Goal: Information Seeking & Learning: Learn about a topic

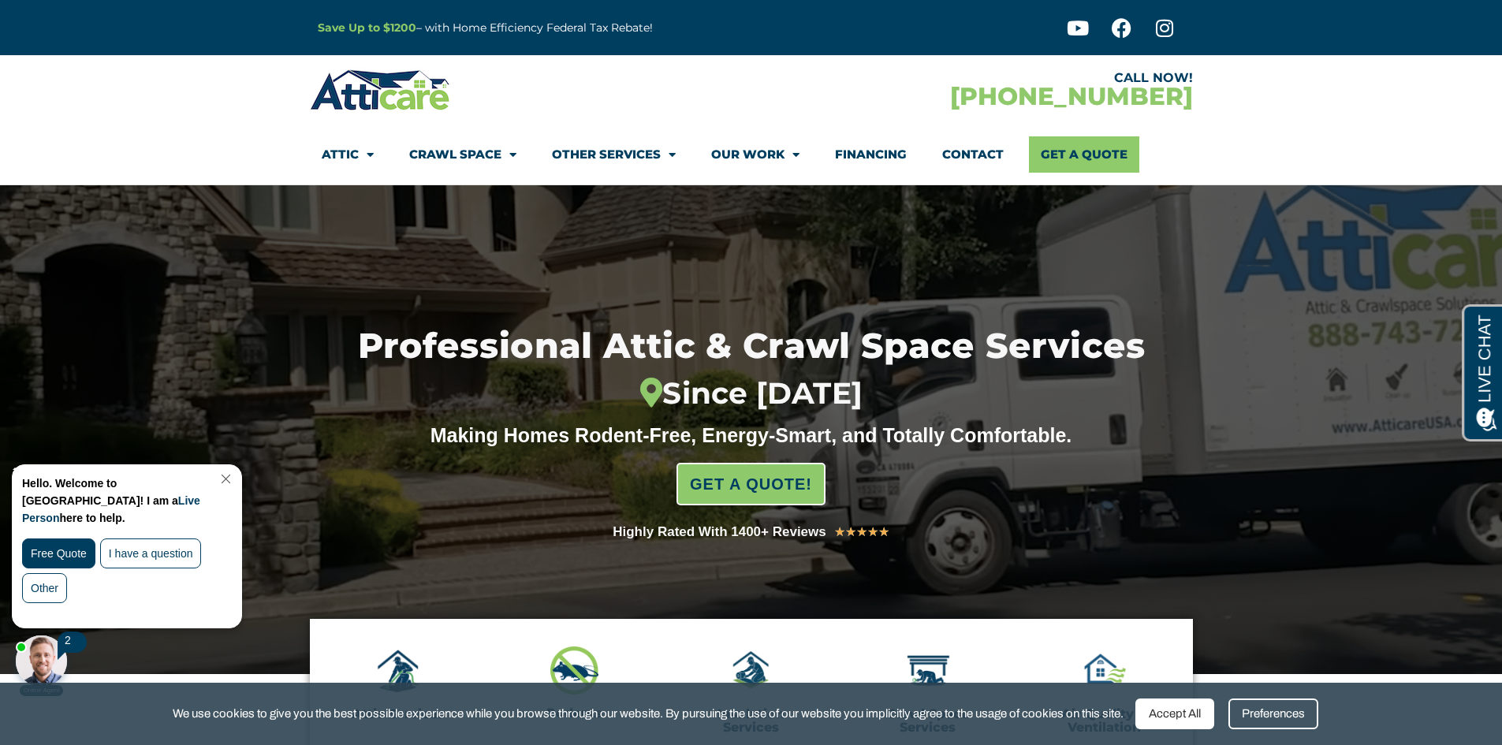
click at [36, 658] on div at bounding box center [41, 661] width 51 height 51
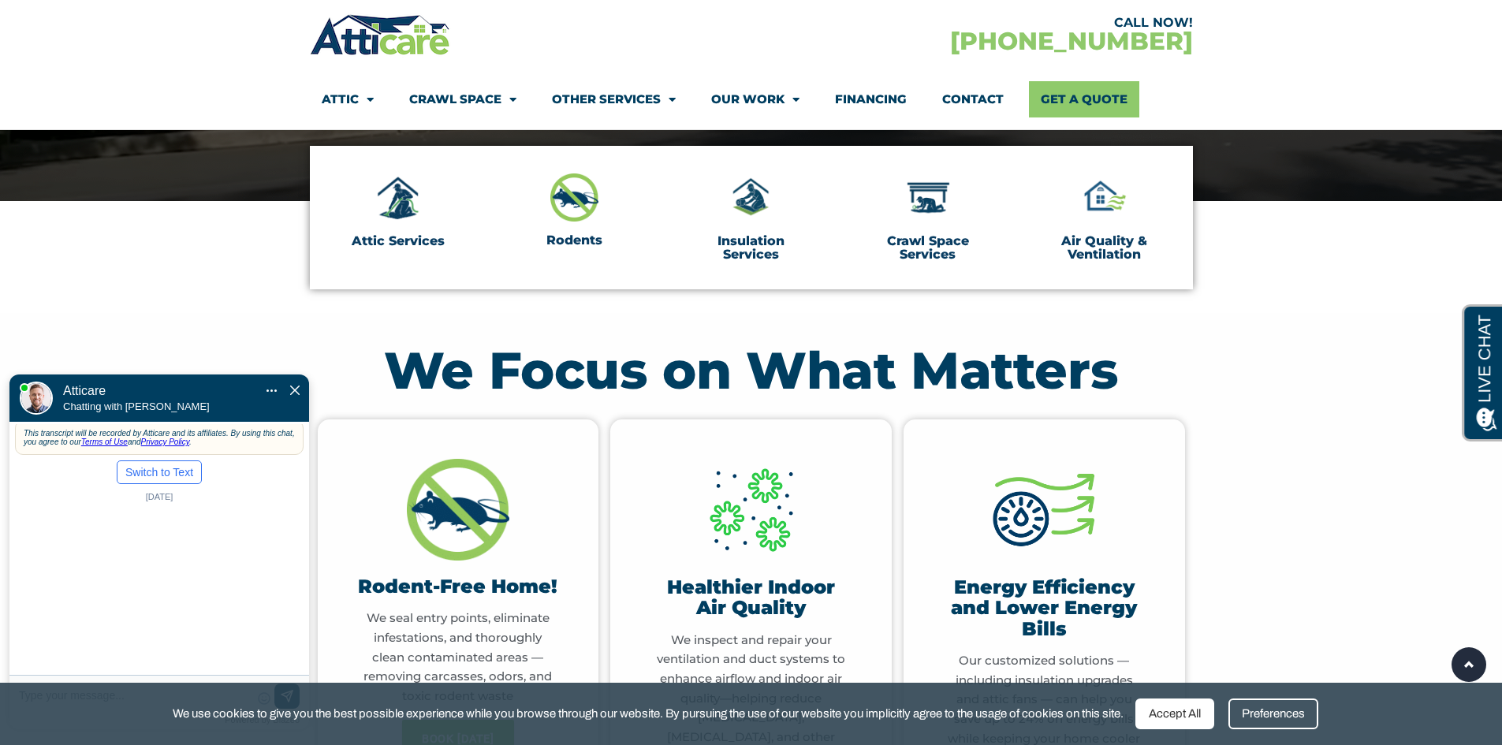
click at [293, 384] on span "Close Chat" at bounding box center [294, 390] width 9 height 13
click at [293, 348] on section "We Focus on What Matters Rodent-Free Home! We seal entry points, eliminate infe…" at bounding box center [751, 632] width 1502 height 638
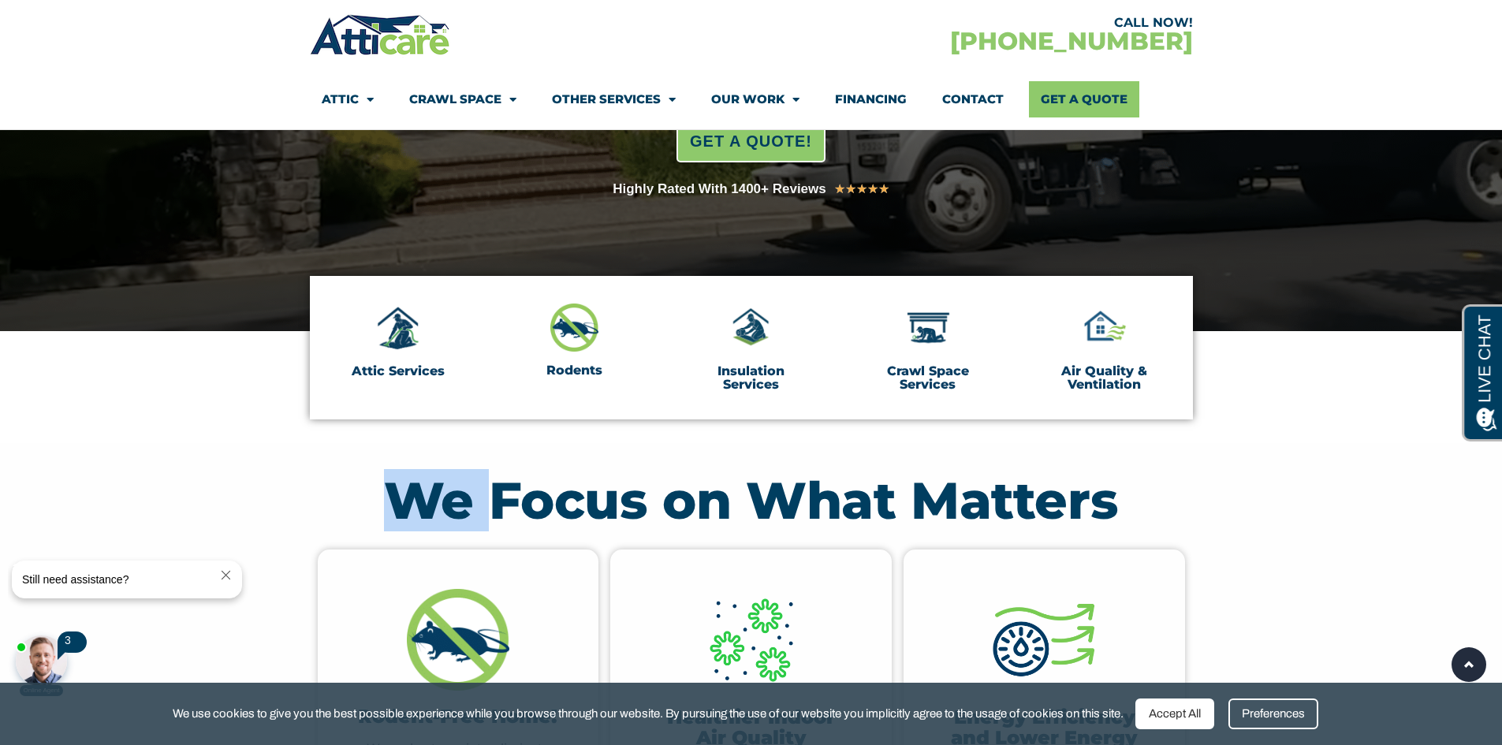
scroll to position [315, 0]
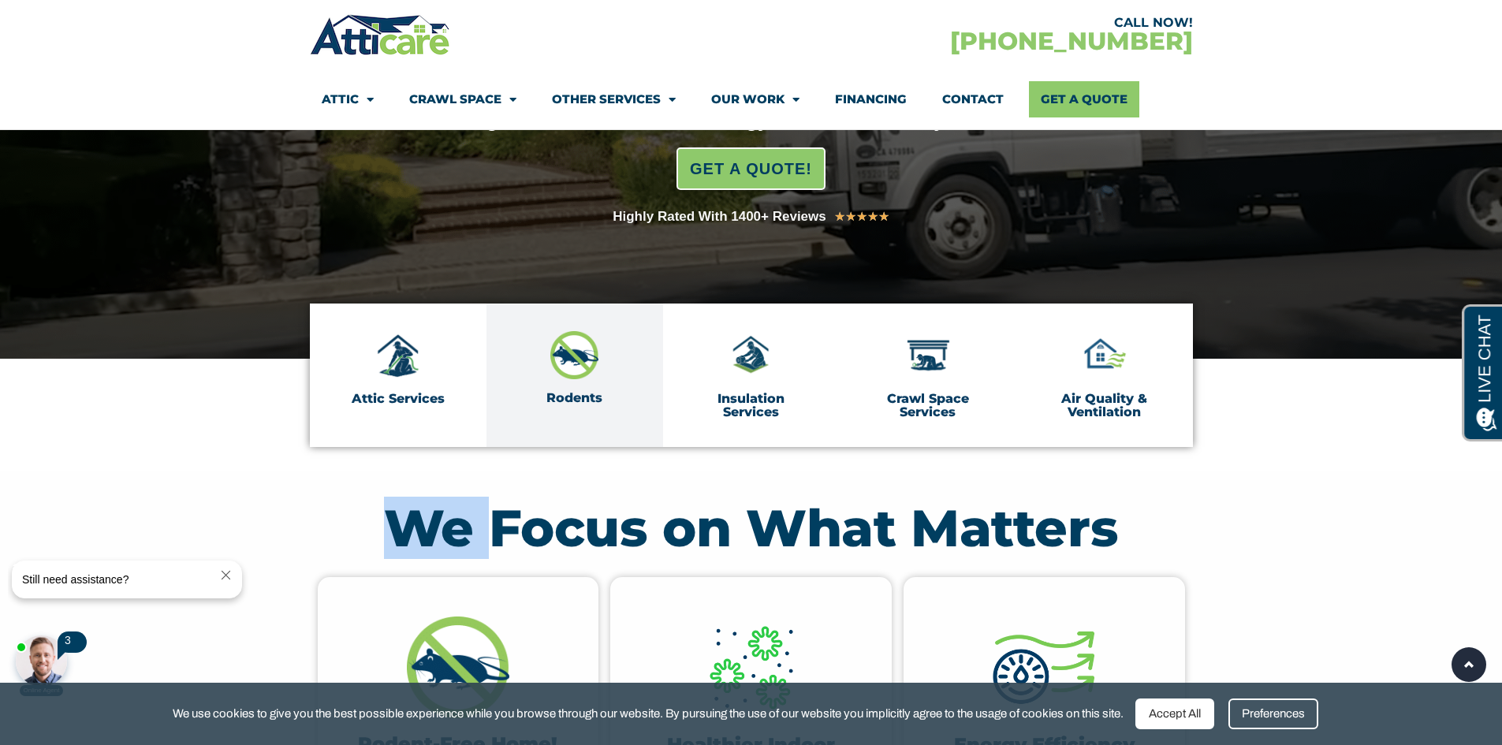
click at [587, 375] on img at bounding box center [574, 355] width 49 height 48
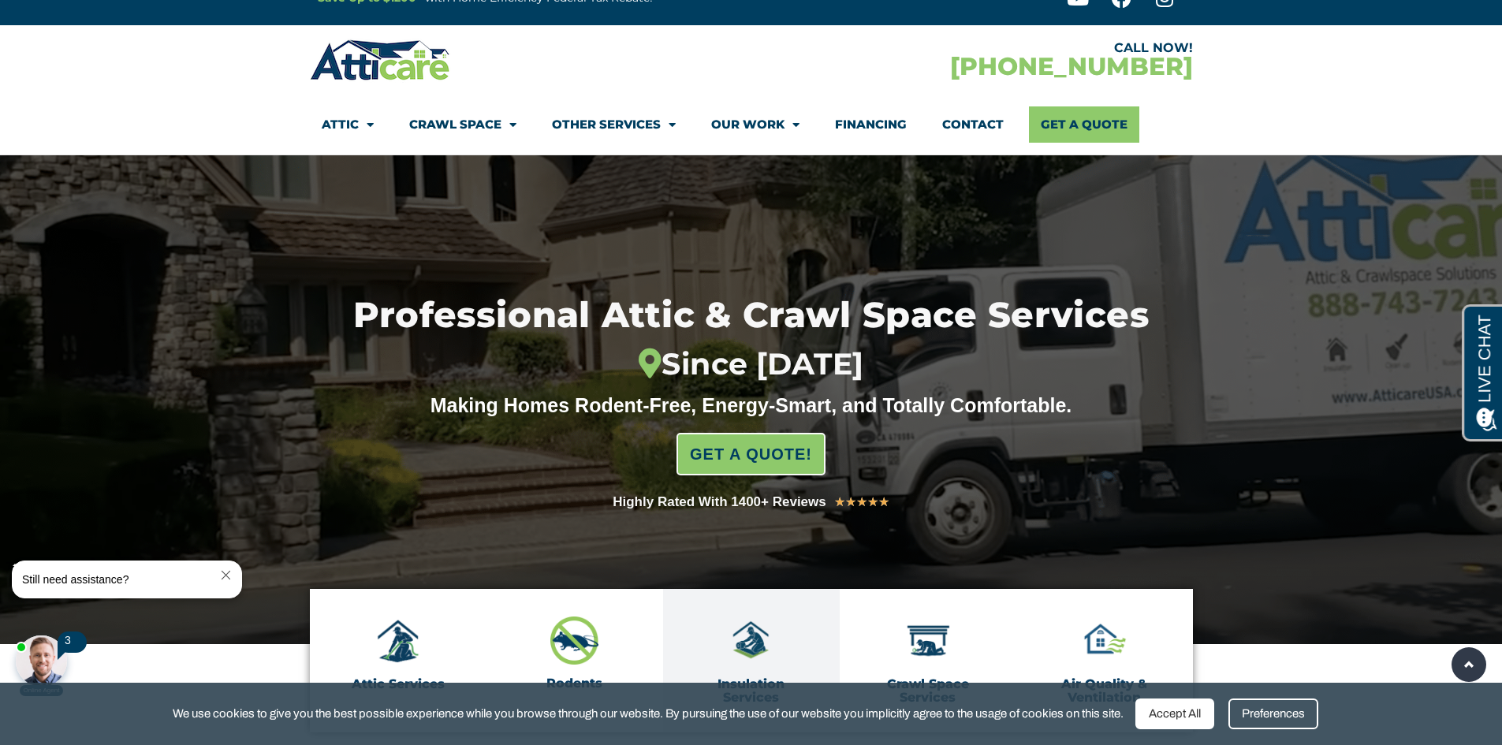
scroll to position [0, 0]
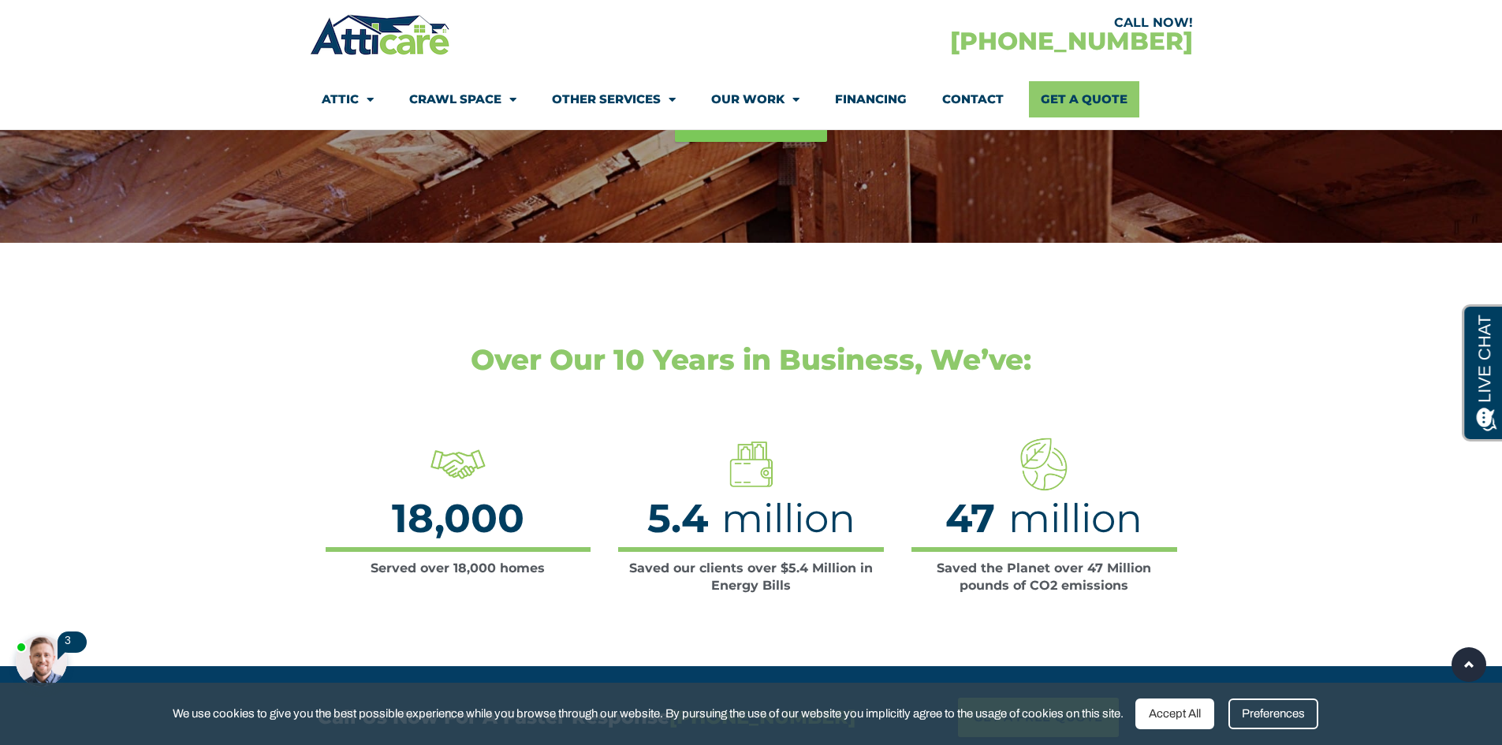
scroll to position [2918, 0]
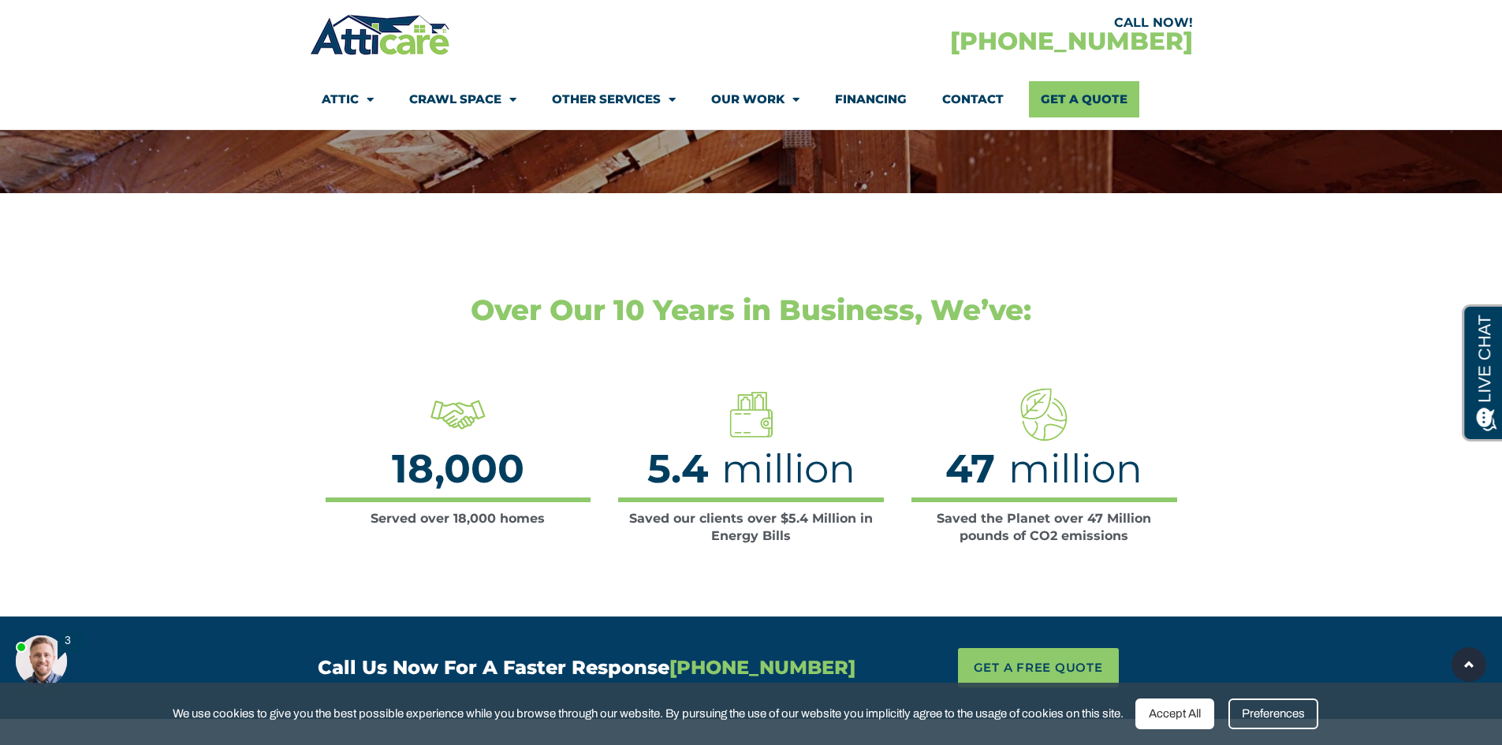
click at [36, 659] on div at bounding box center [41, 661] width 51 height 51
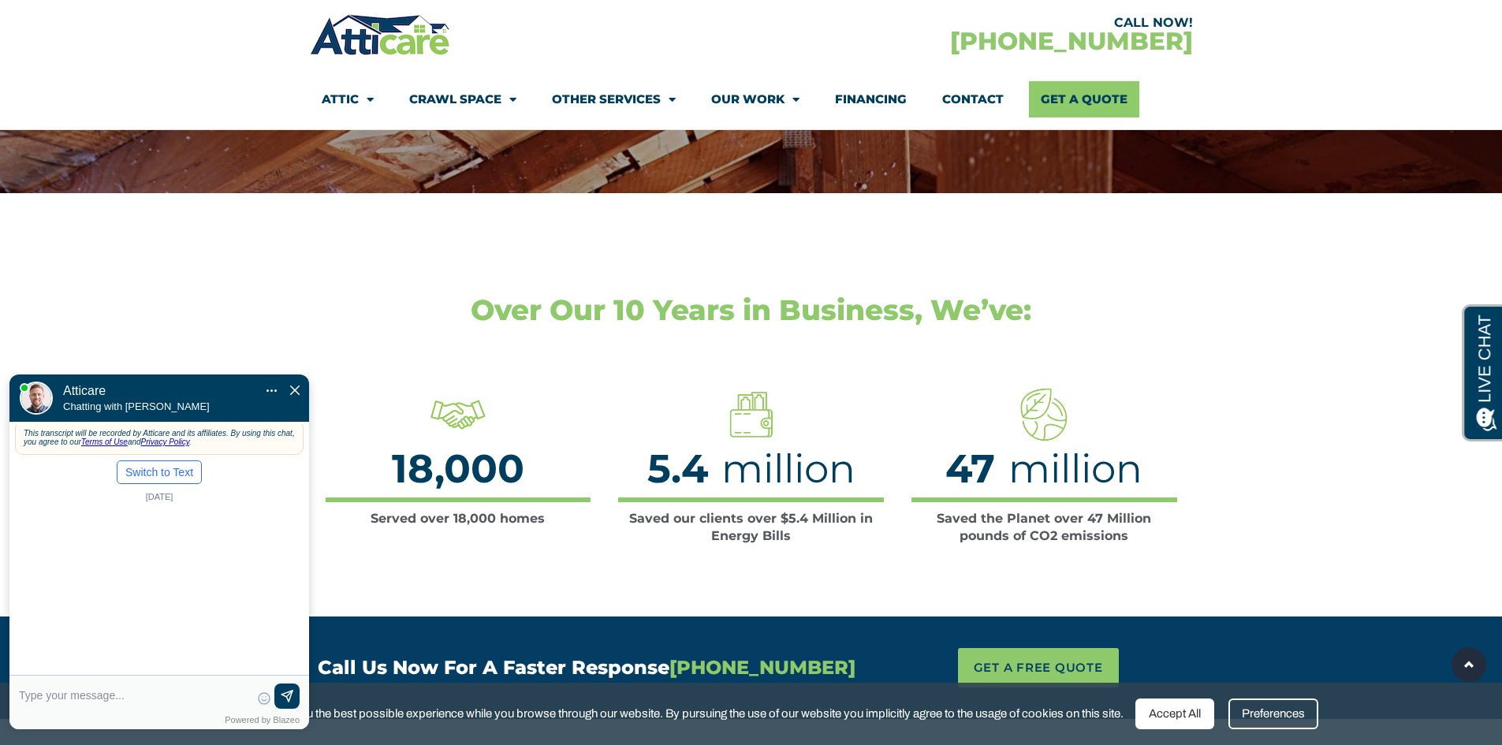
click at [295, 386] on img "Close Chat" at bounding box center [294, 390] width 9 height 9
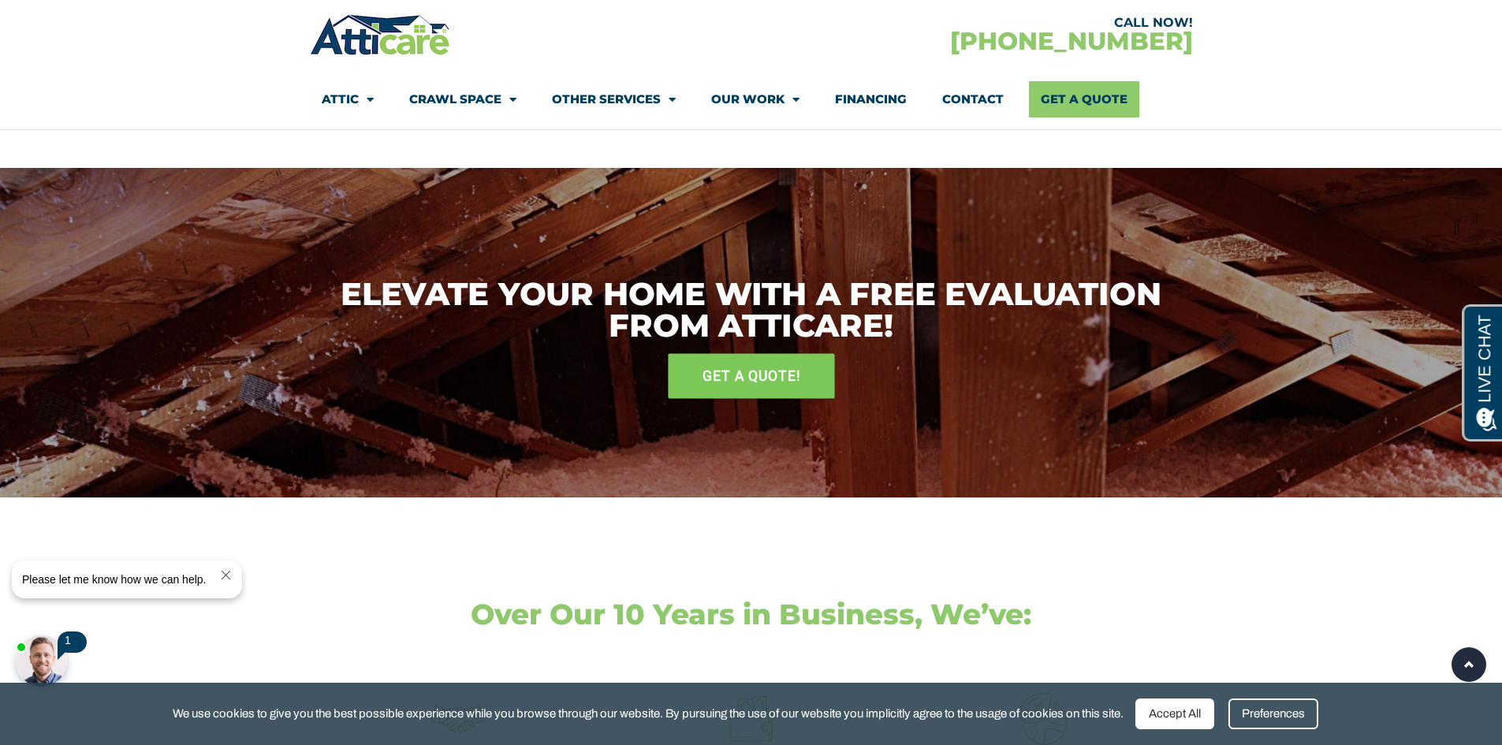
scroll to position [2523, 0]
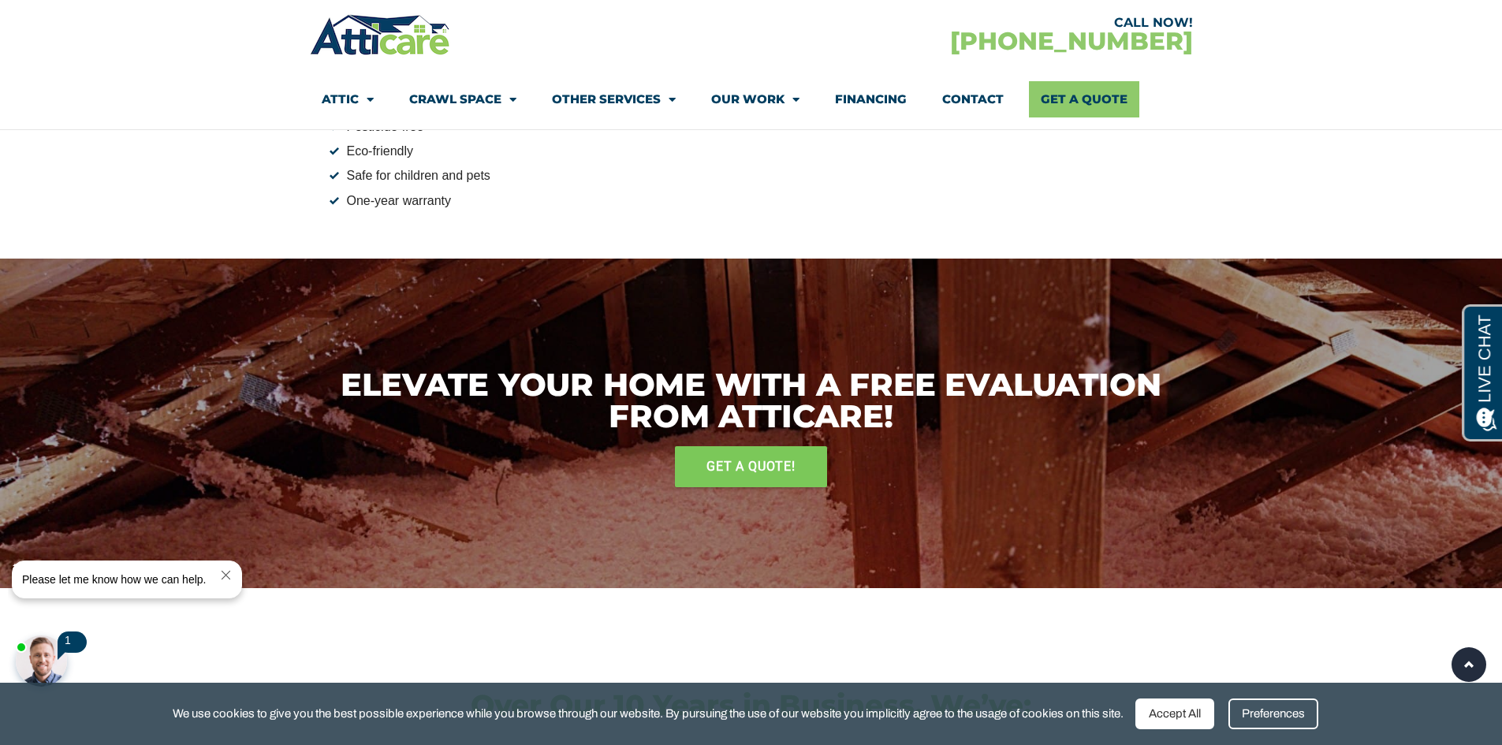
click at [968, 388] on h3 "Elevate Your Home with a Free Evaluation from Atticare!" at bounding box center [751, 400] width 867 height 63
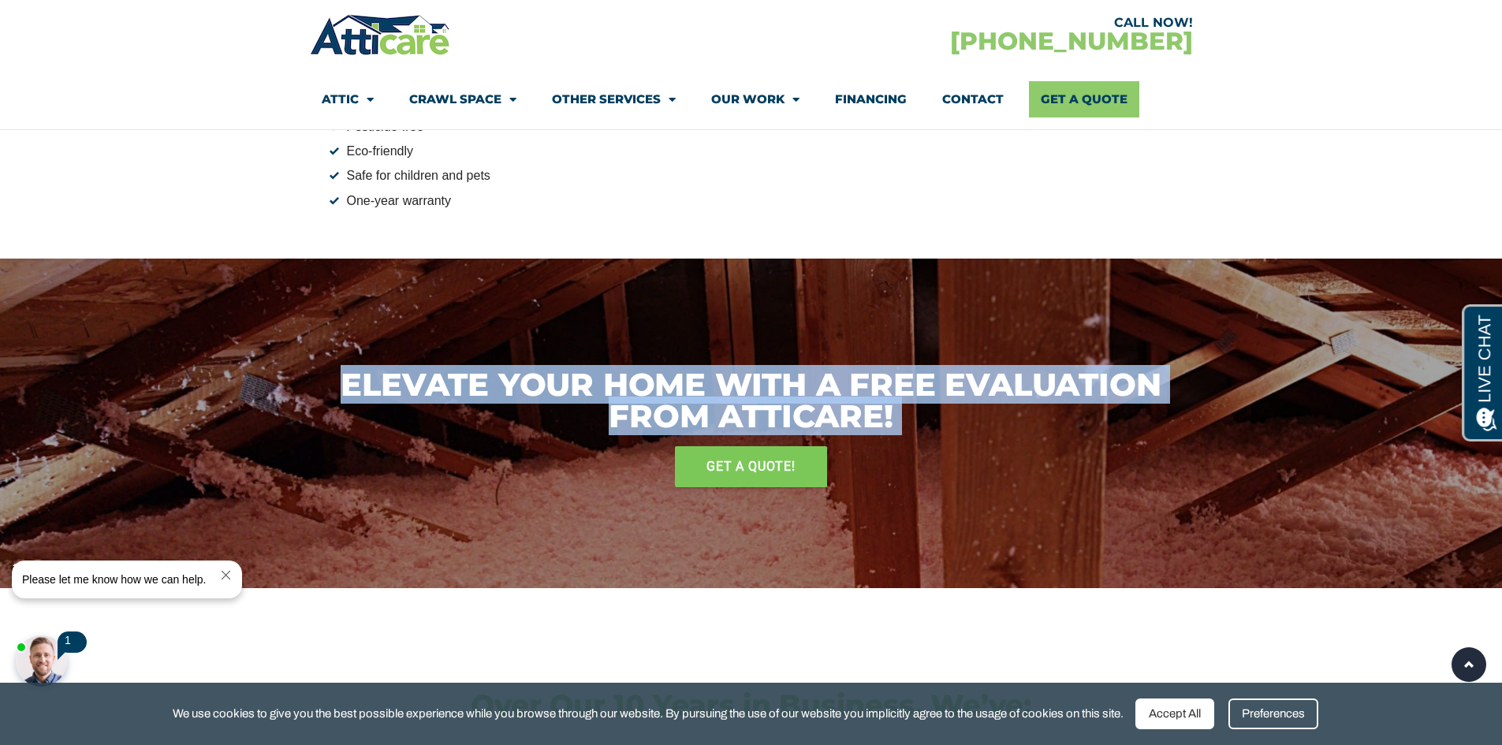
click at [968, 388] on h3 "Elevate Your Home with a Free Evaluation from Atticare!" at bounding box center [751, 400] width 867 height 63
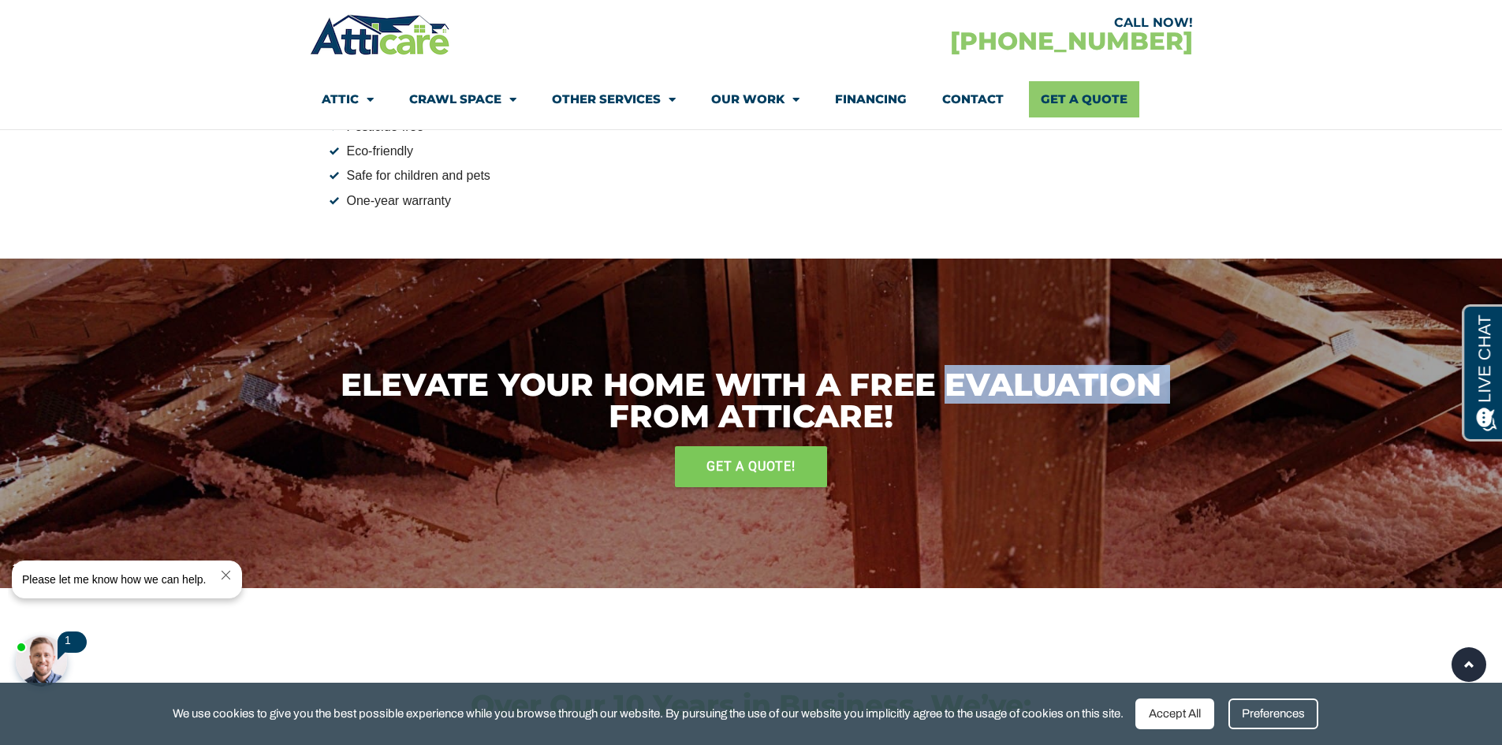
click at [968, 388] on h3 "Elevate Your Home with a Free Evaluation from Atticare!" at bounding box center [751, 400] width 867 height 63
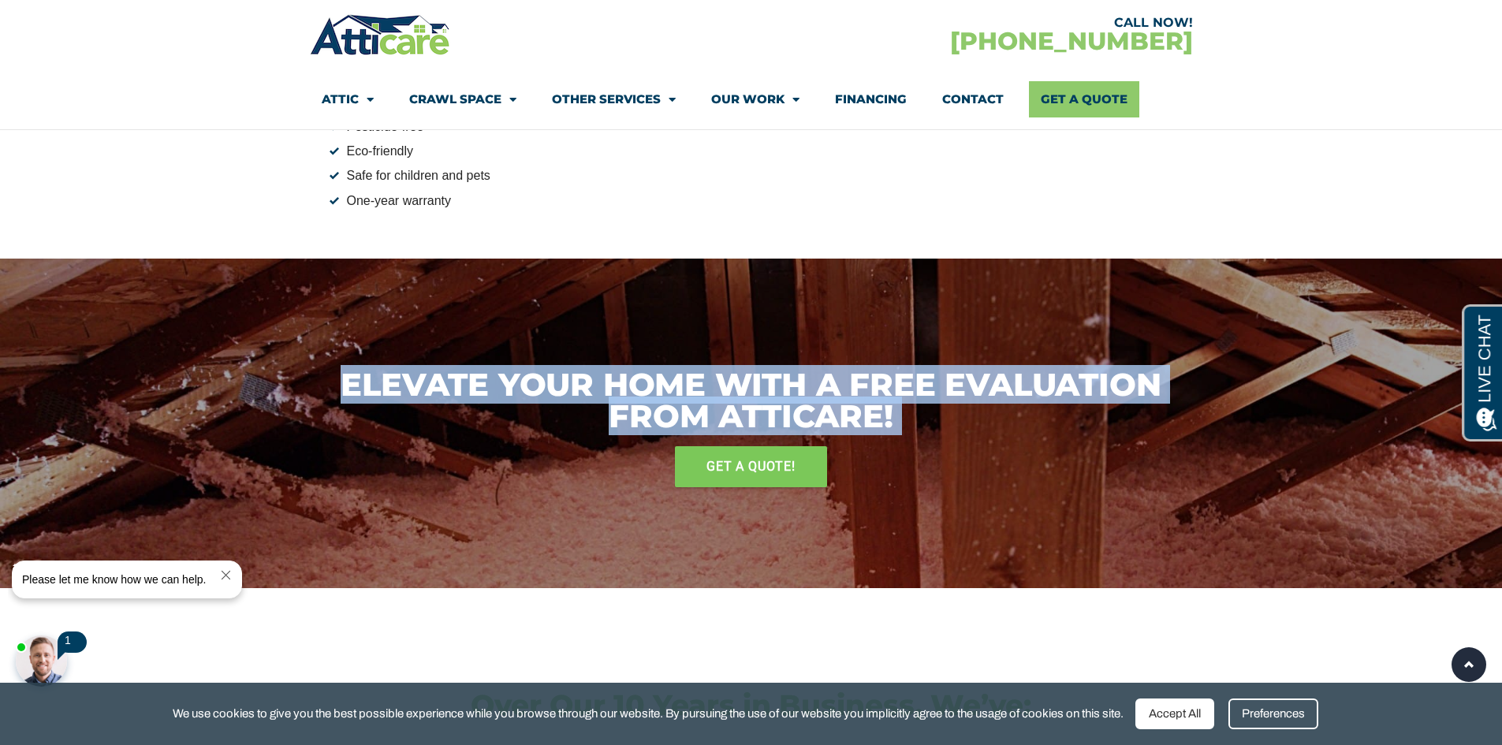
drag, startPoint x: 968, startPoint y: 388, endPoint x: 957, endPoint y: 388, distance: 11.0
click at [957, 388] on h3 "Elevate Your Home with a Free Evaluation from Atticare!" at bounding box center [751, 400] width 867 height 63
click at [1016, 382] on h3 "Elevate Your Home with a Free Evaluation from Atticare!" at bounding box center [751, 400] width 867 height 63
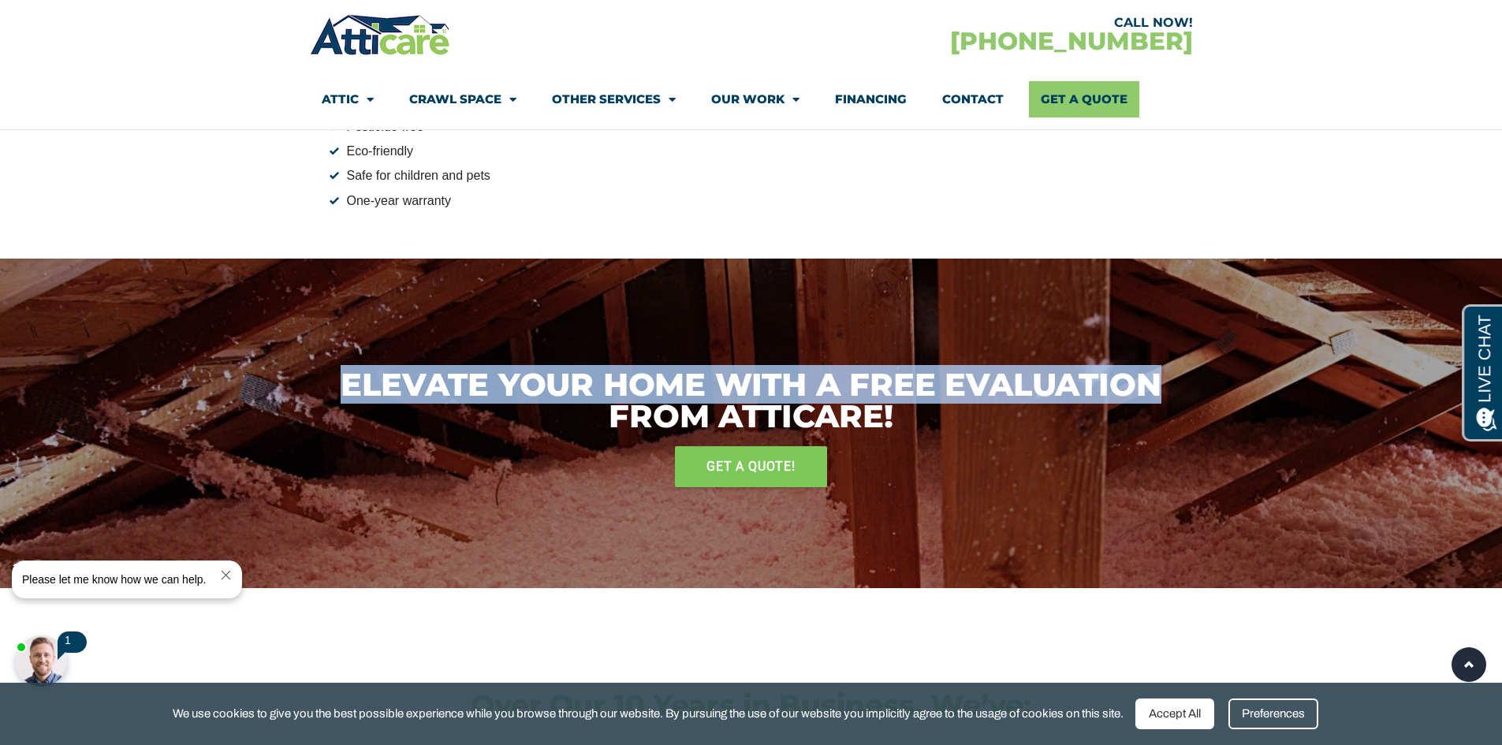
drag, startPoint x: 1016, startPoint y: 382, endPoint x: 397, endPoint y: 356, distance: 618.7
click at [397, 356] on section "Elevate Your Home with a Free Evaluation from Atticare! GET A QUOTE!" at bounding box center [751, 424] width 1502 height 330
click at [469, 372] on h3 "Elevate Your Home with a Free Evaluation from Atticare!" at bounding box center [751, 400] width 867 height 63
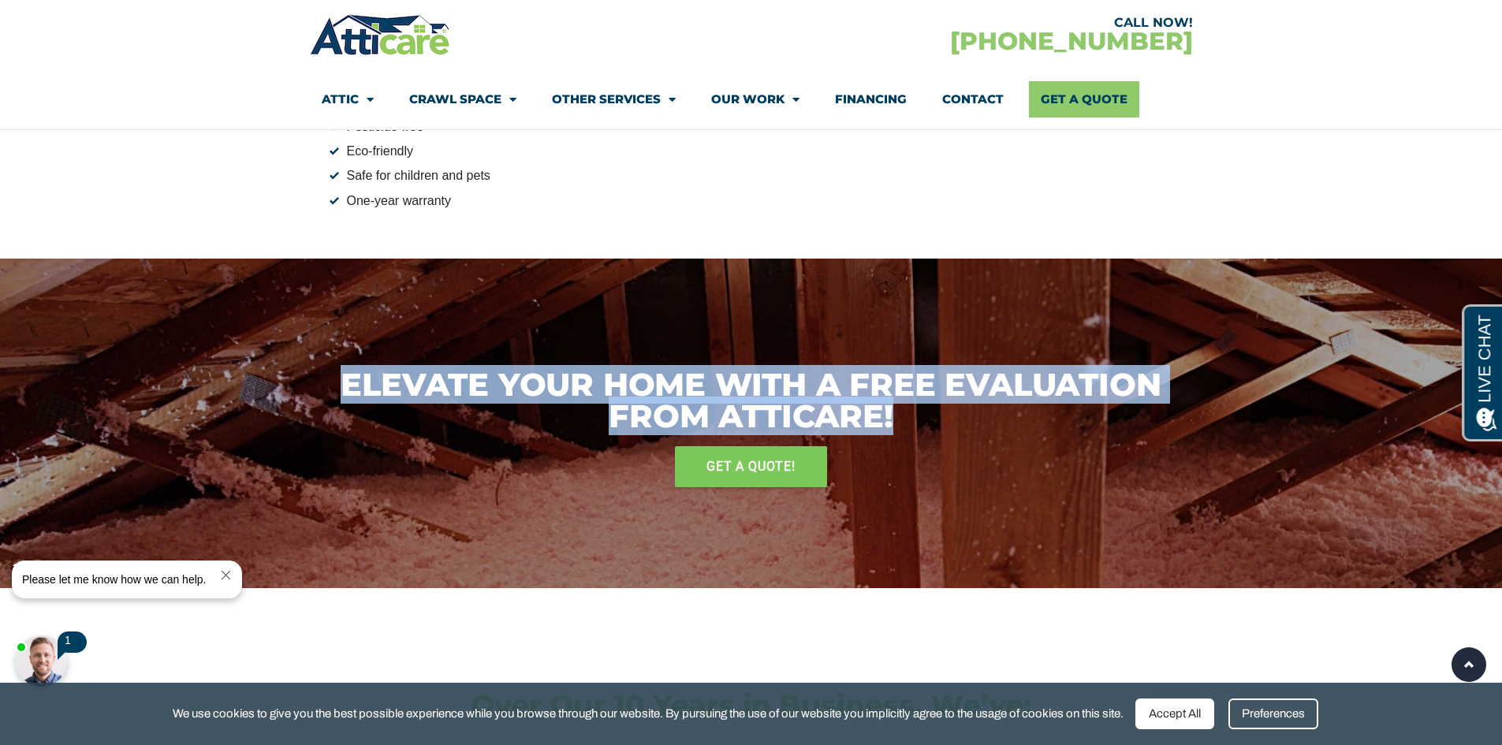
drag, startPoint x: 469, startPoint y: 372, endPoint x: 878, endPoint y: 427, distance: 412.1
click at [878, 427] on h3 "Elevate Your Home with a Free Evaluation from Atticare!" at bounding box center [751, 400] width 867 height 63
click at [885, 427] on h3 "Elevate Your Home with a Free Evaluation from Atticare!" at bounding box center [751, 400] width 867 height 63
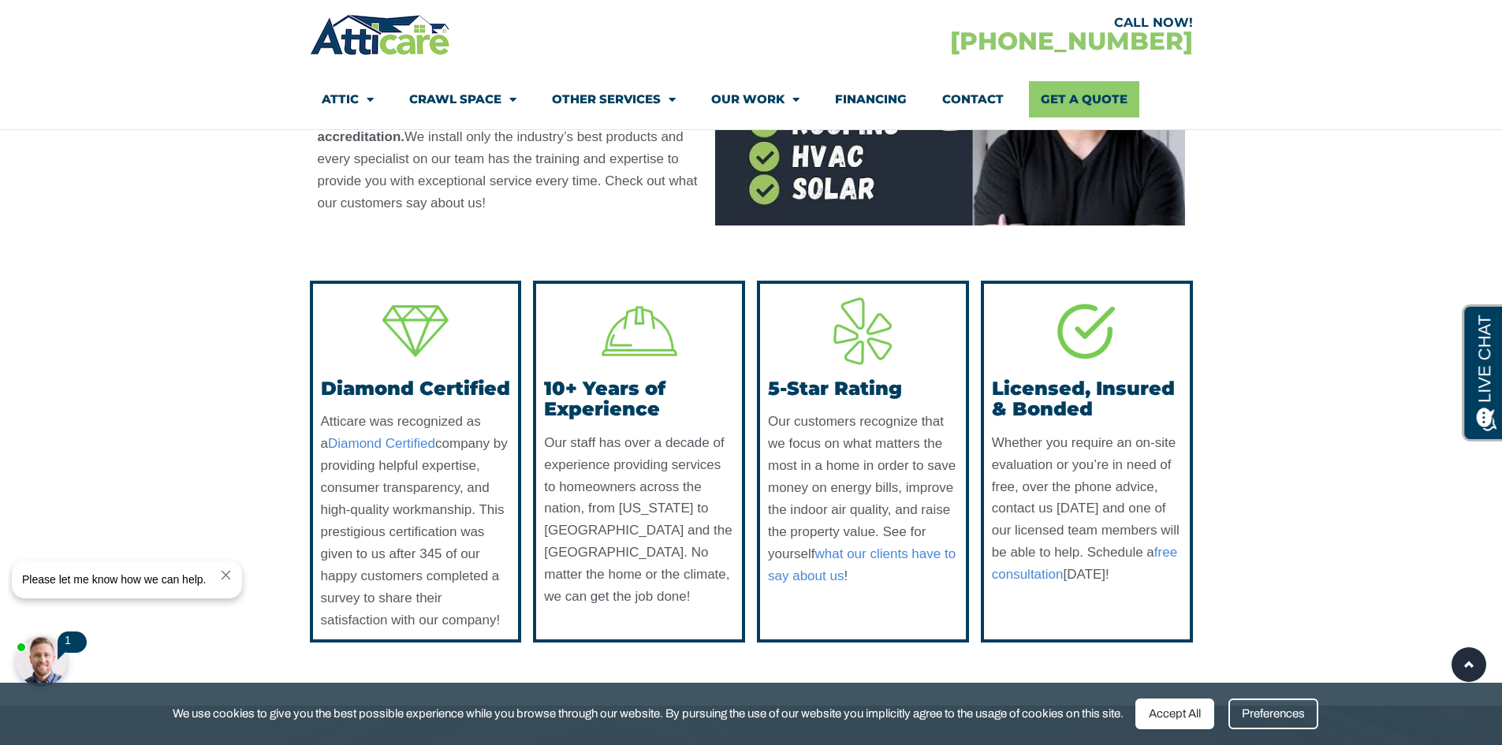
scroll to position [4810, 0]
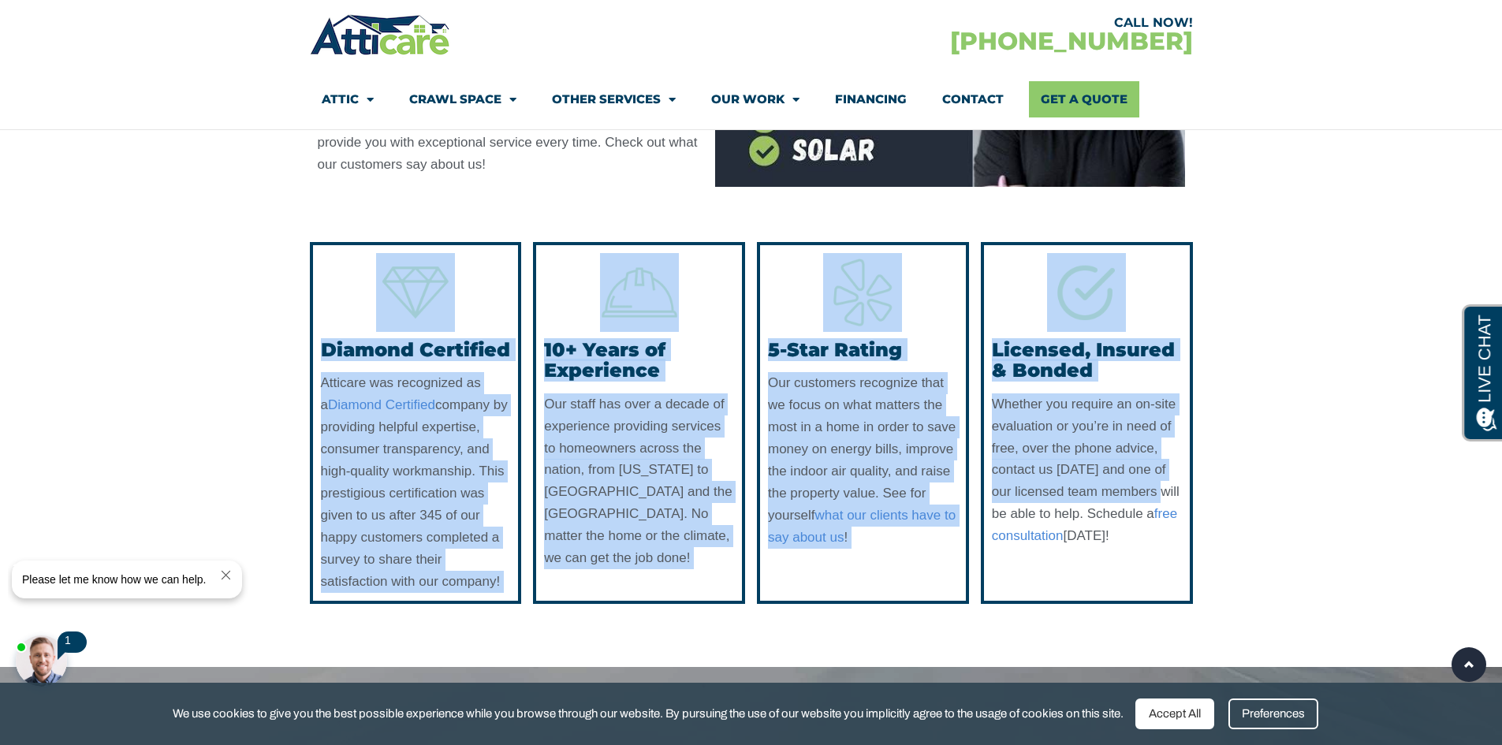
drag, startPoint x: 1147, startPoint y: 456, endPoint x: 356, endPoint y: 243, distance: 819.1
click at [356, 243] on div "Diamond Certified Atticare was recognized as a Diamond Certified company by pro…" at bounding box center [751, 423] width 883 height 362
click at [356, 253] on div at bounding box center [416, 292] width 190 height 79
drag, startPoint x: 356, startPoint y: 244, endPoint x: 1145, endPoint y: 540, distance: 843.2
click at [1145, 540] on div "Diamond Certified Atticare was recognized as a Diamond Certified company by pro…" at bounding box center [751, 423] width 883 height 362
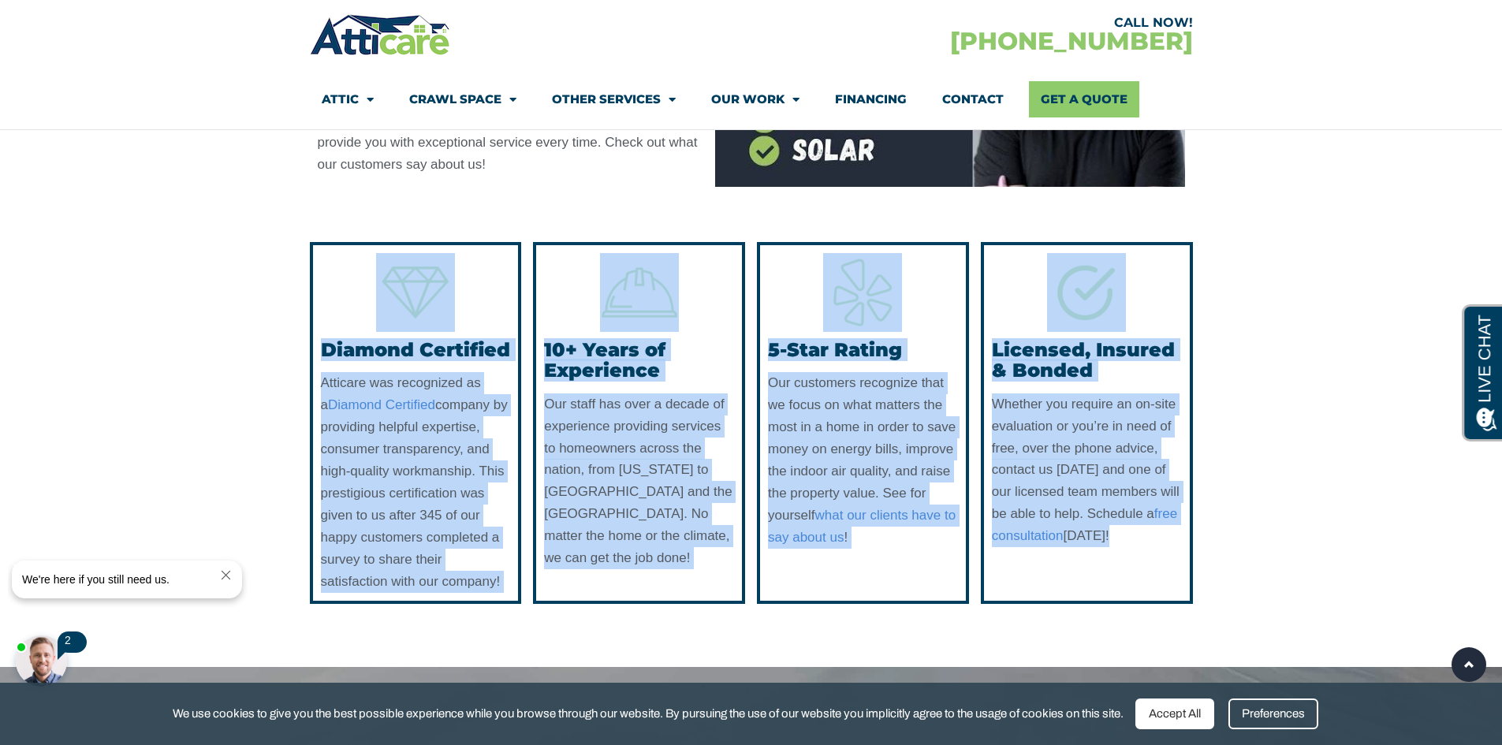
click at [1135, 535] on div "Licensed, Insured & Bonded Whether you require an on-site evaluation or you’re …" at bounding box center [1087, 423] width 212 height 362
drag, startPoint x: 1143, startPoint y: 507, endPoint x: 328, endPoint y: 281, distance: 845.4
click at [328, 281] on div "Diamond Certified Atticare was recognized as a Diamond Certified company by pro…" at bounding box center [751, 423] width 883 height 362
click at [334, 277] on div at bounding box center [416, 292] width 190 height 79
drag, startPoint x: 348, startPoint y: 270, endPoint x: 1153, endPoint y: 518, distance: 842.5
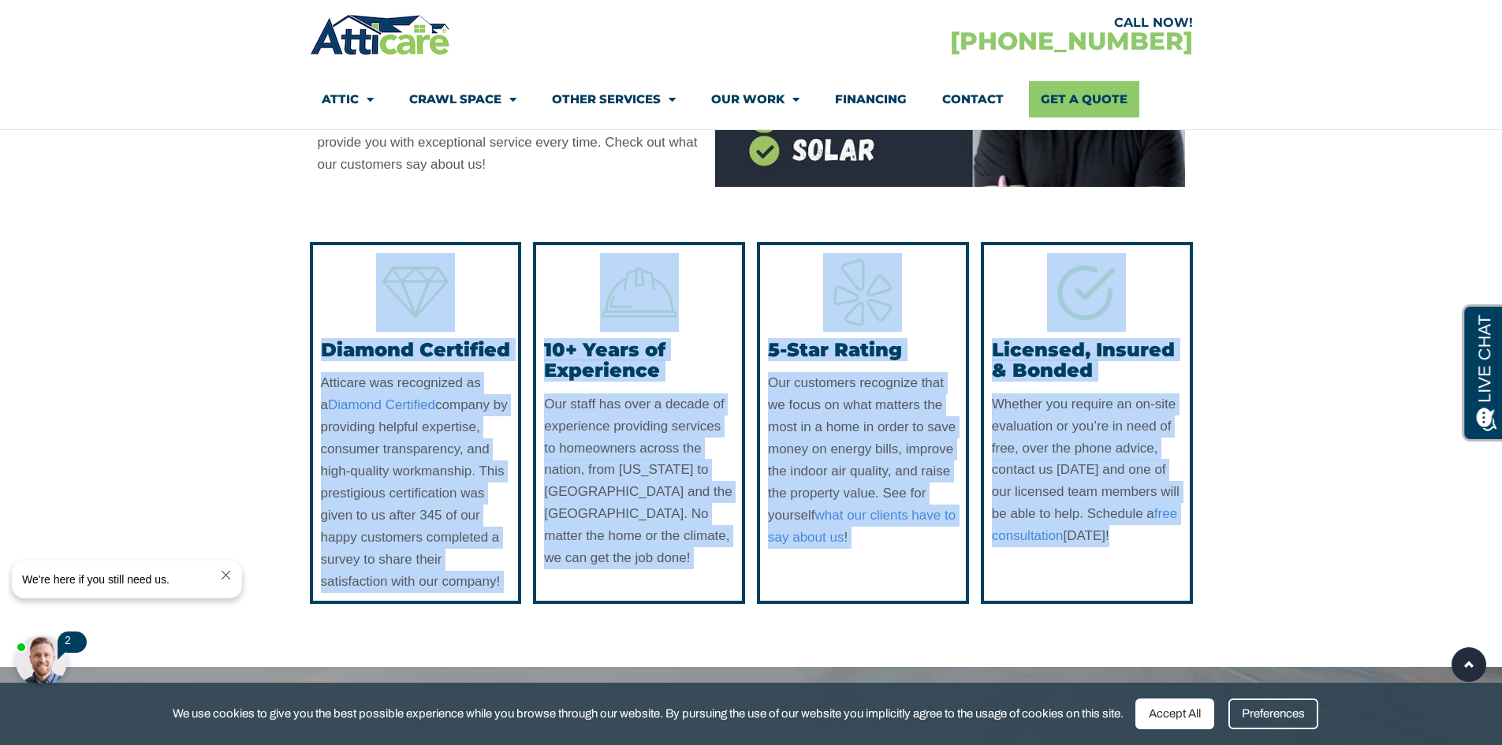
click at [1153, 518] on div "Diamond Certified Atticare was recognized as a Diamond Certified company by pro…" at bounding box center [751, 423] width 883 height 362
click at [1151, 519] on div "Licensed, Insured & Bonded Whether you require an on-site evaluation or you’re …" at bounding box center [1087, 423] width 212 height 362
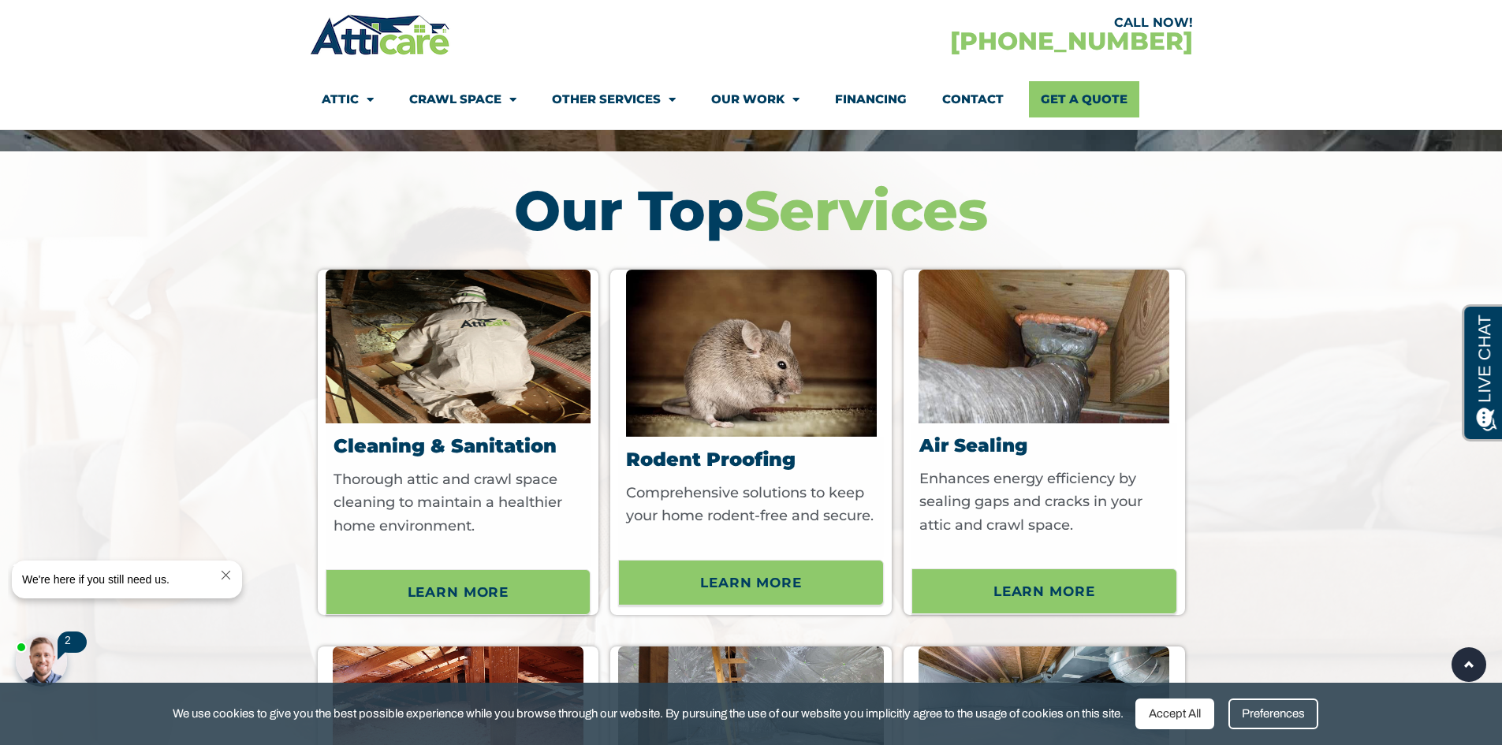
scroll to position [5677, 0]
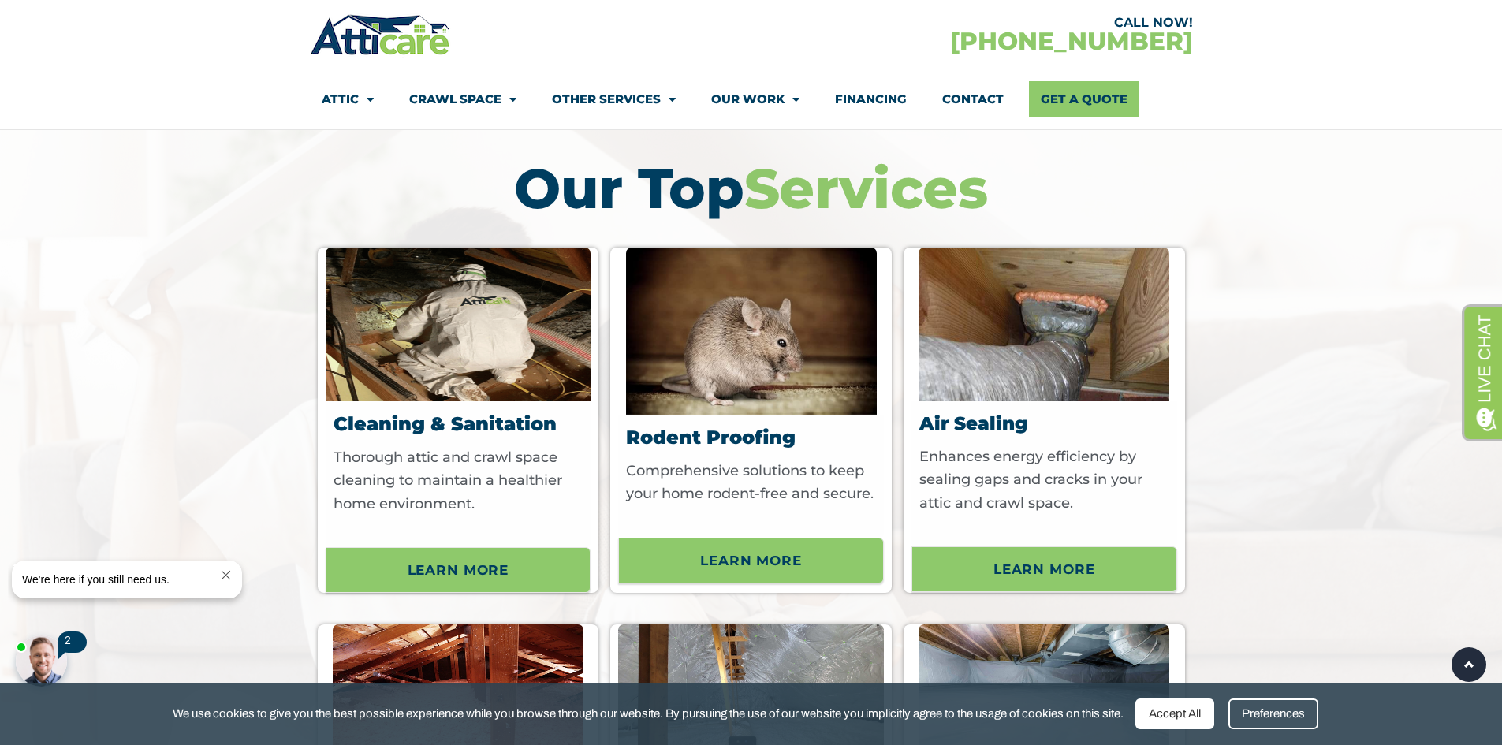
click at [1501, 446] on div "LIVE CHAT" at bounding box center [1530, 464] width 137 height 46
click at [1501, 451] on div "LIVE CHAT" at bounding box center [1530, 464] width 137 height 46
drag, startPoint x: 2922, startPoint y: 814, endPoint x: 1534, endPoint y: 460, distance: 1431.5
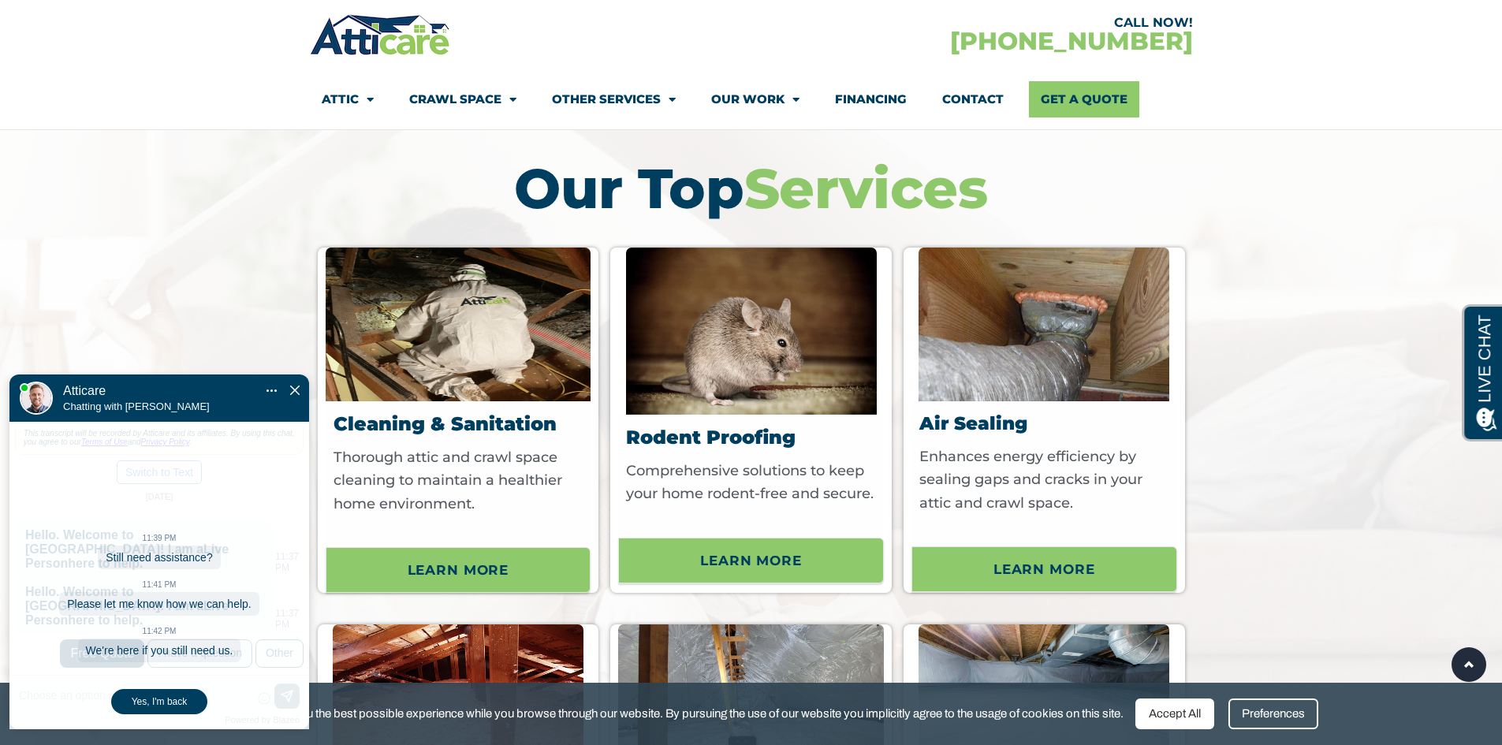
click at [297, 386] on img "Close Chat" at bounding box center [294, 390] width 9 height 9
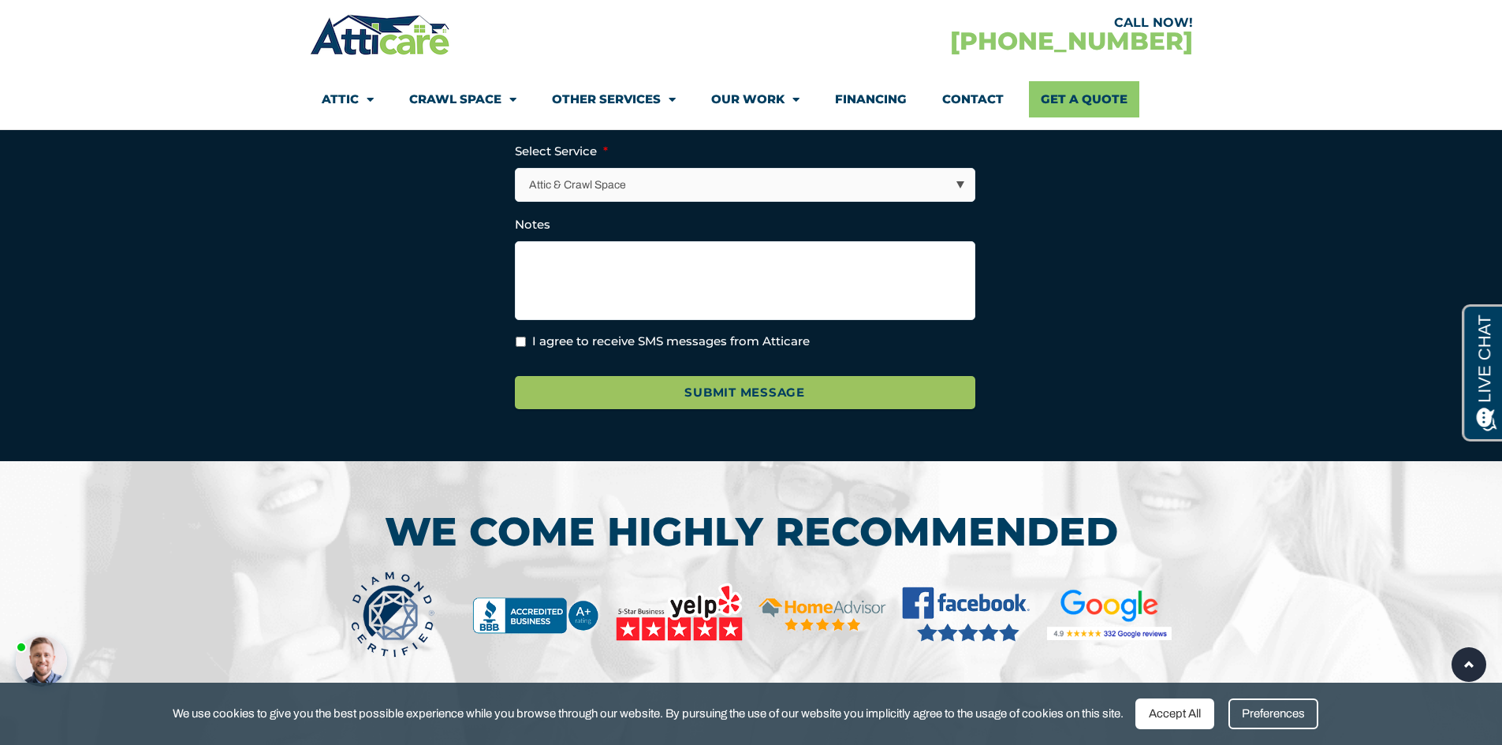
scroll to position [7307, 0]
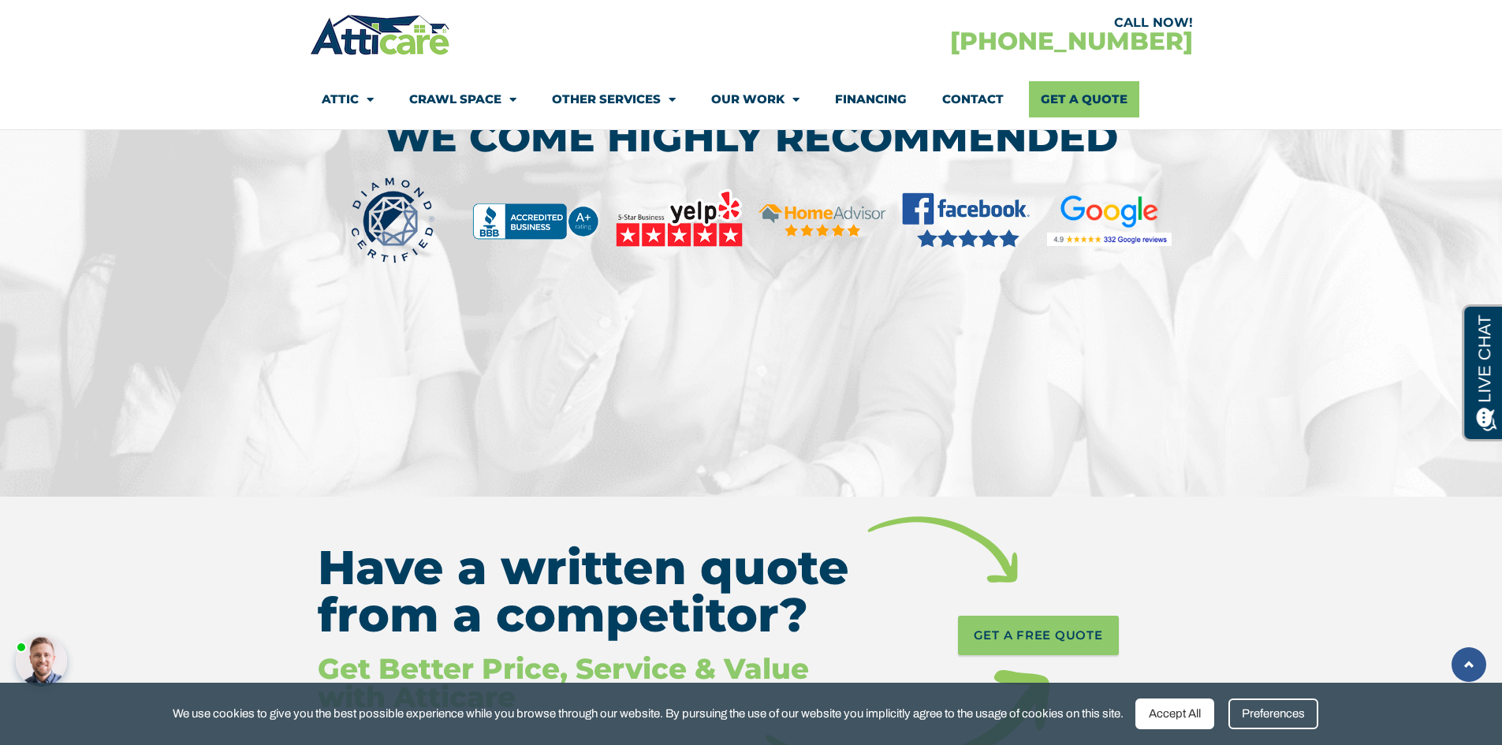
click at [1471, 661] on link at bounding box center [1469, 664] width 35 height 35
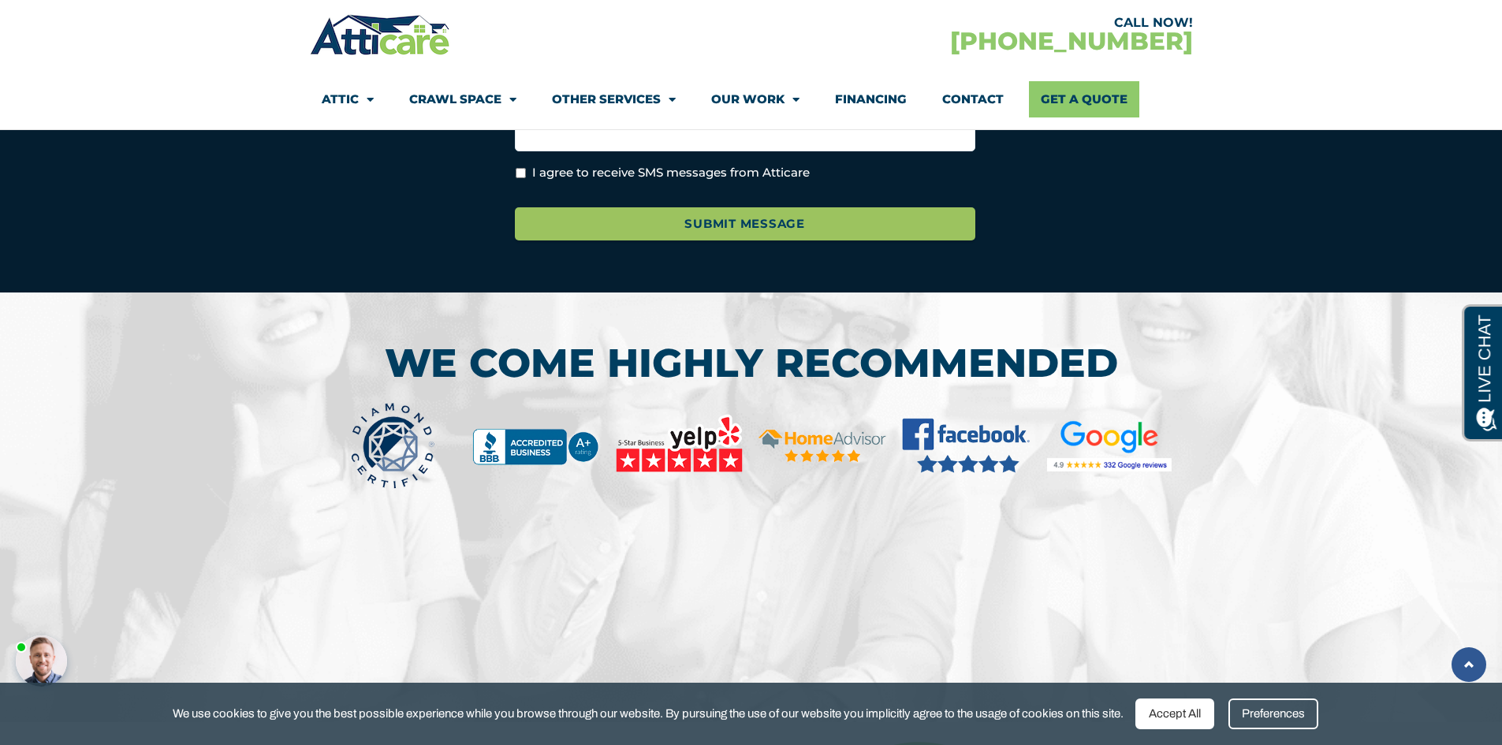
click at [1471, 661] on link at bounding box center [1469, 664] width 35 height 35
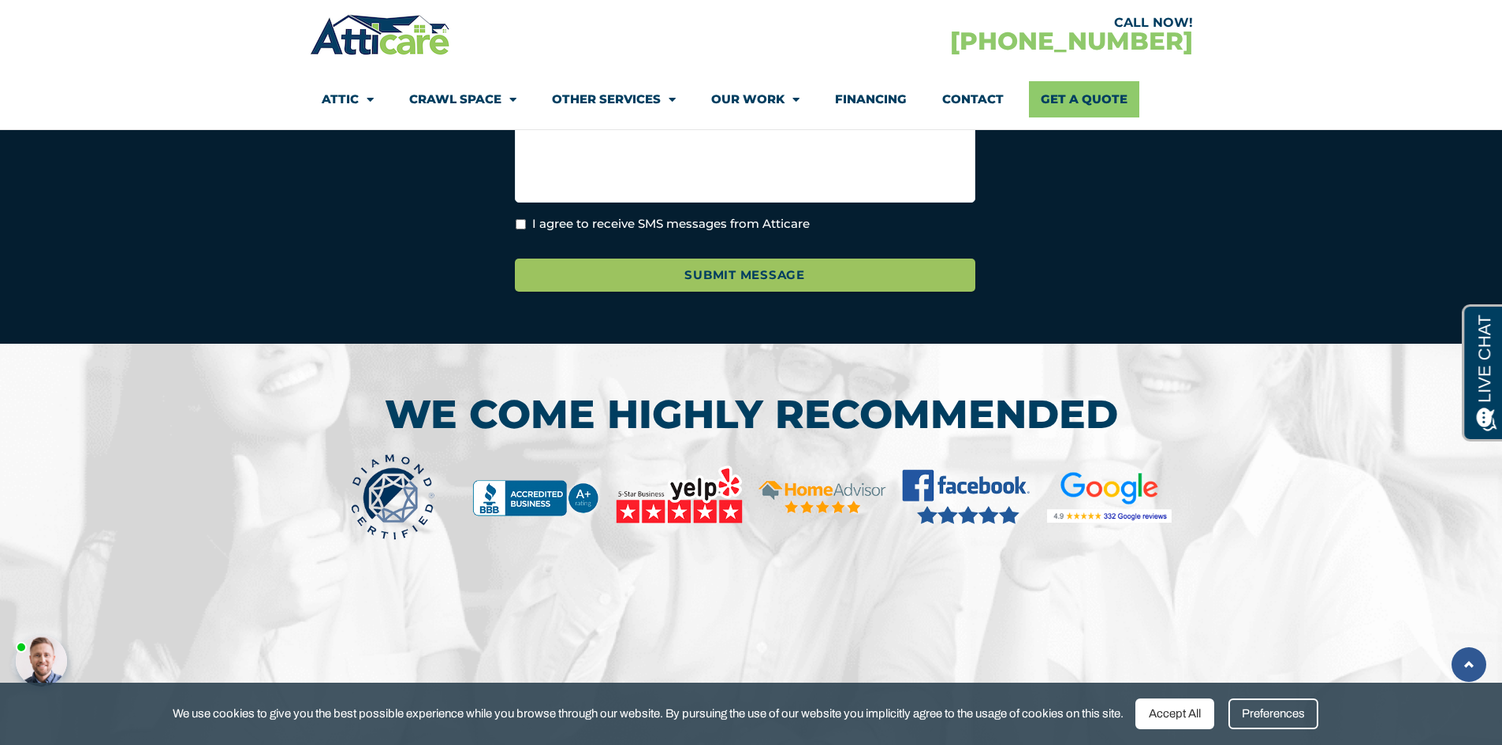
click at [1471, 661] on link at bounding box center [1469, 664] width 35 height 35
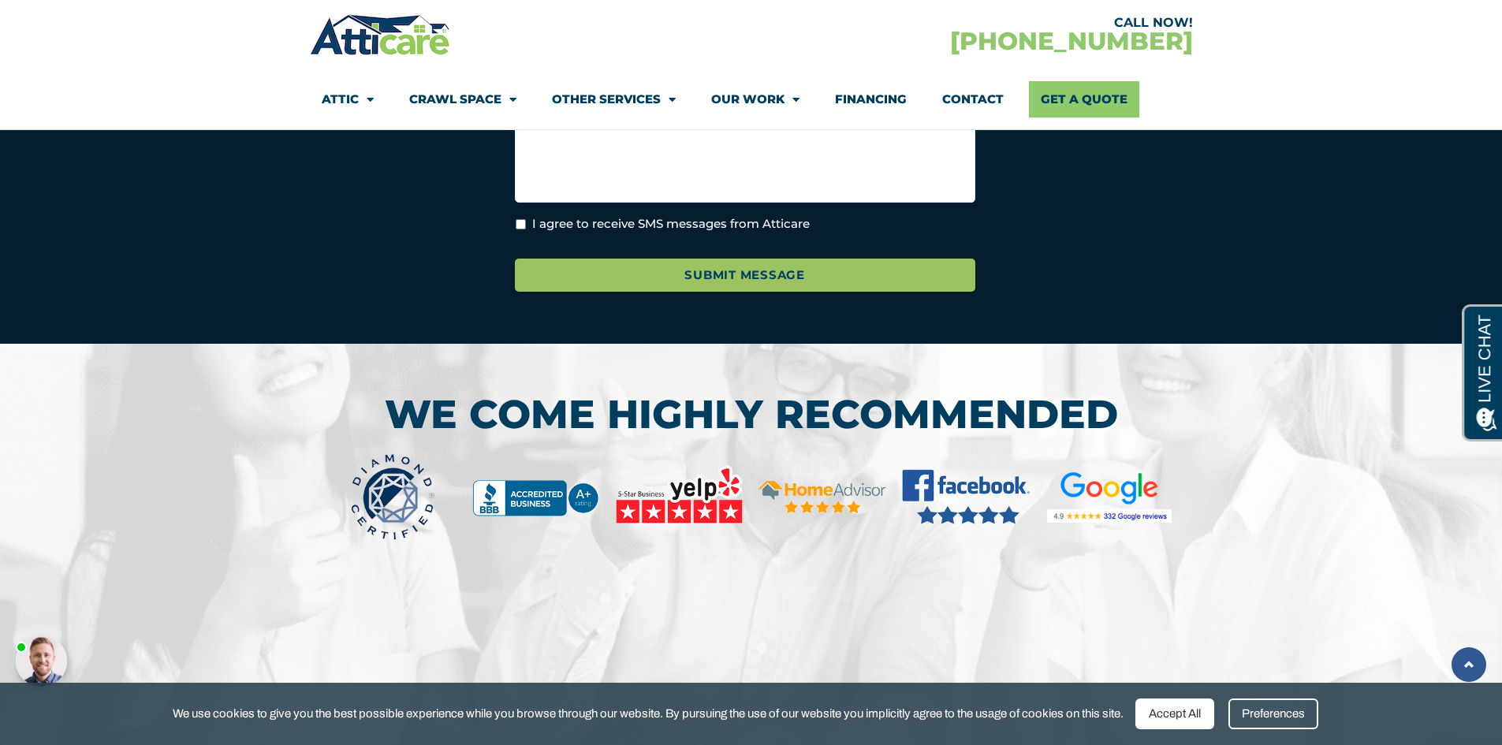
click at [1471, 661] on link at bounding box center [1469, 664] width 35 height 35
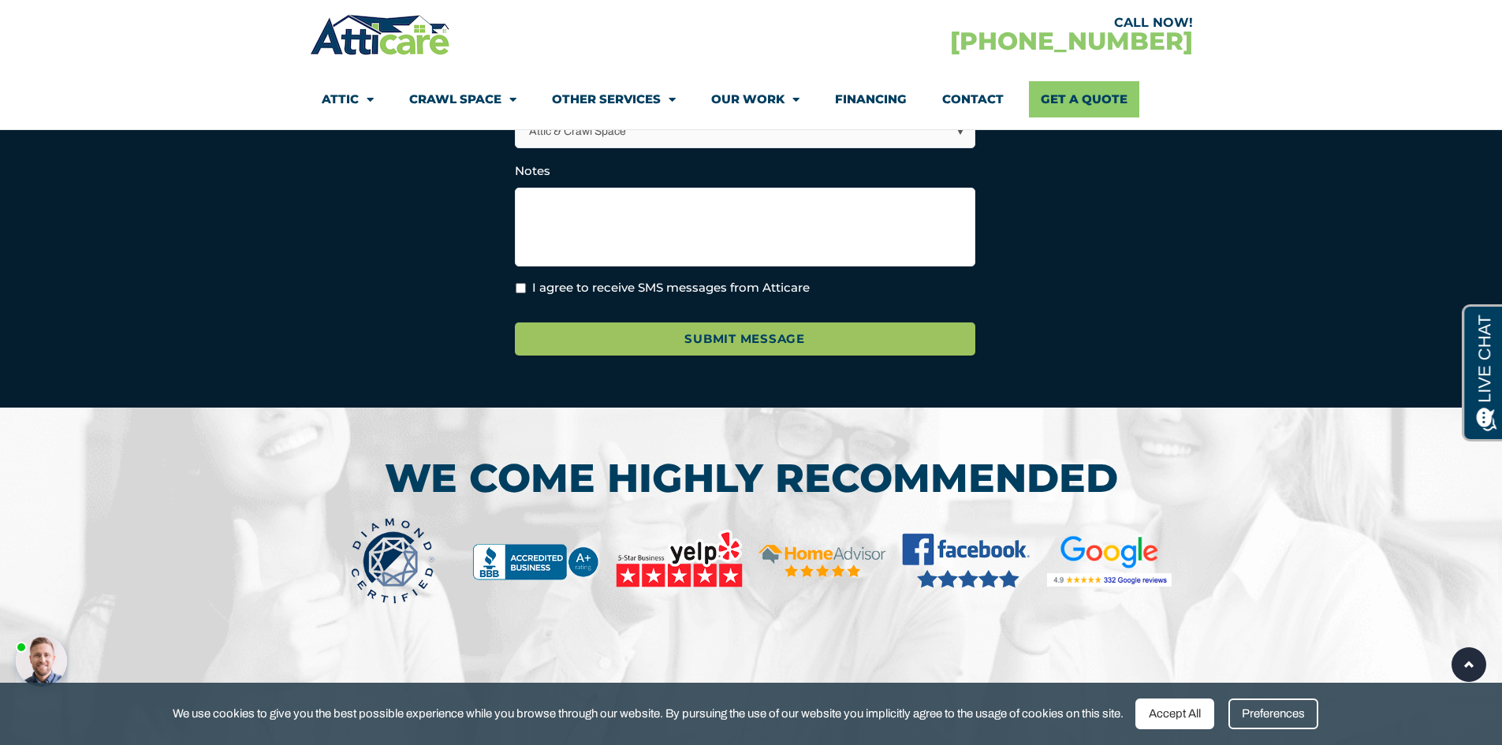
scroll to position [6964, 0]
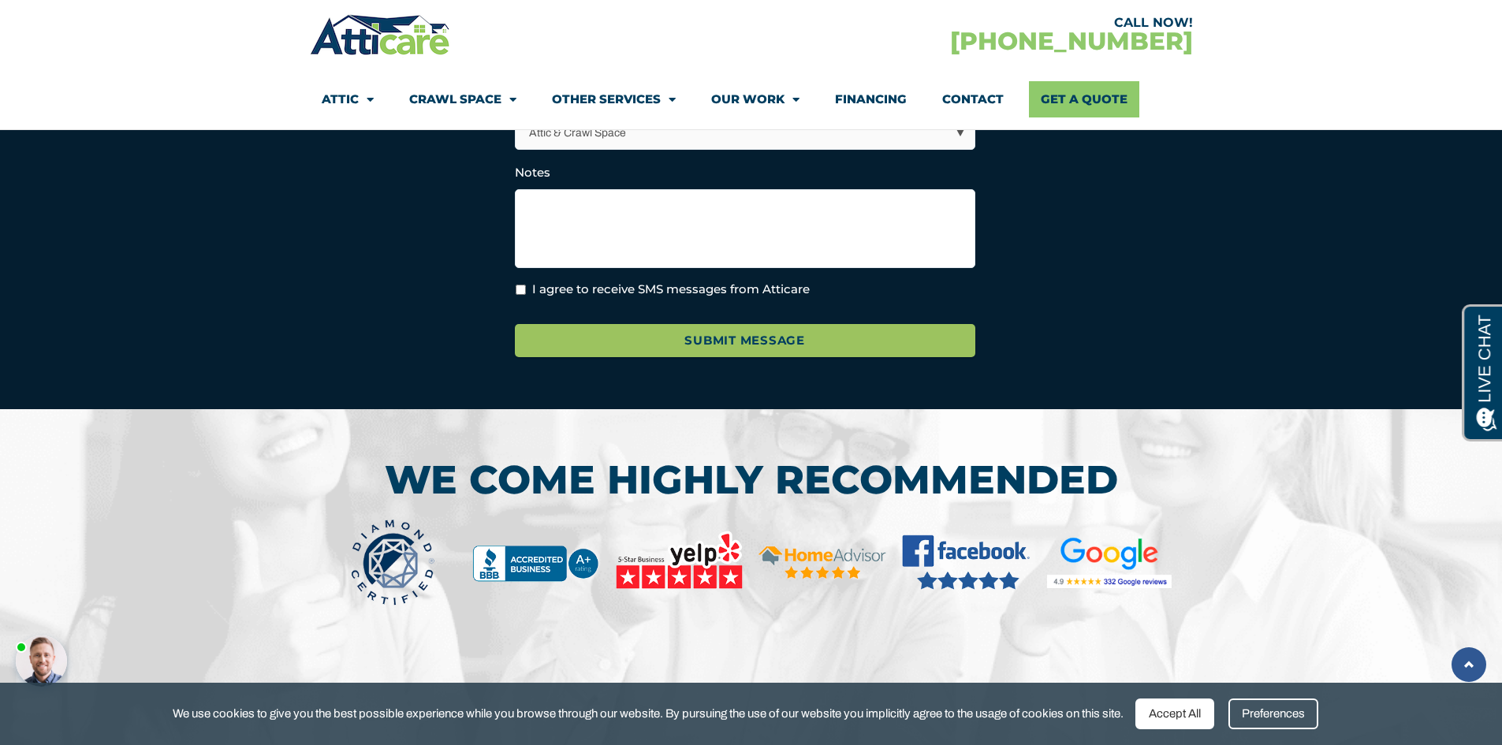
click at [1466, 673] on link at bounding box center [1469, 664] width 35 height 35
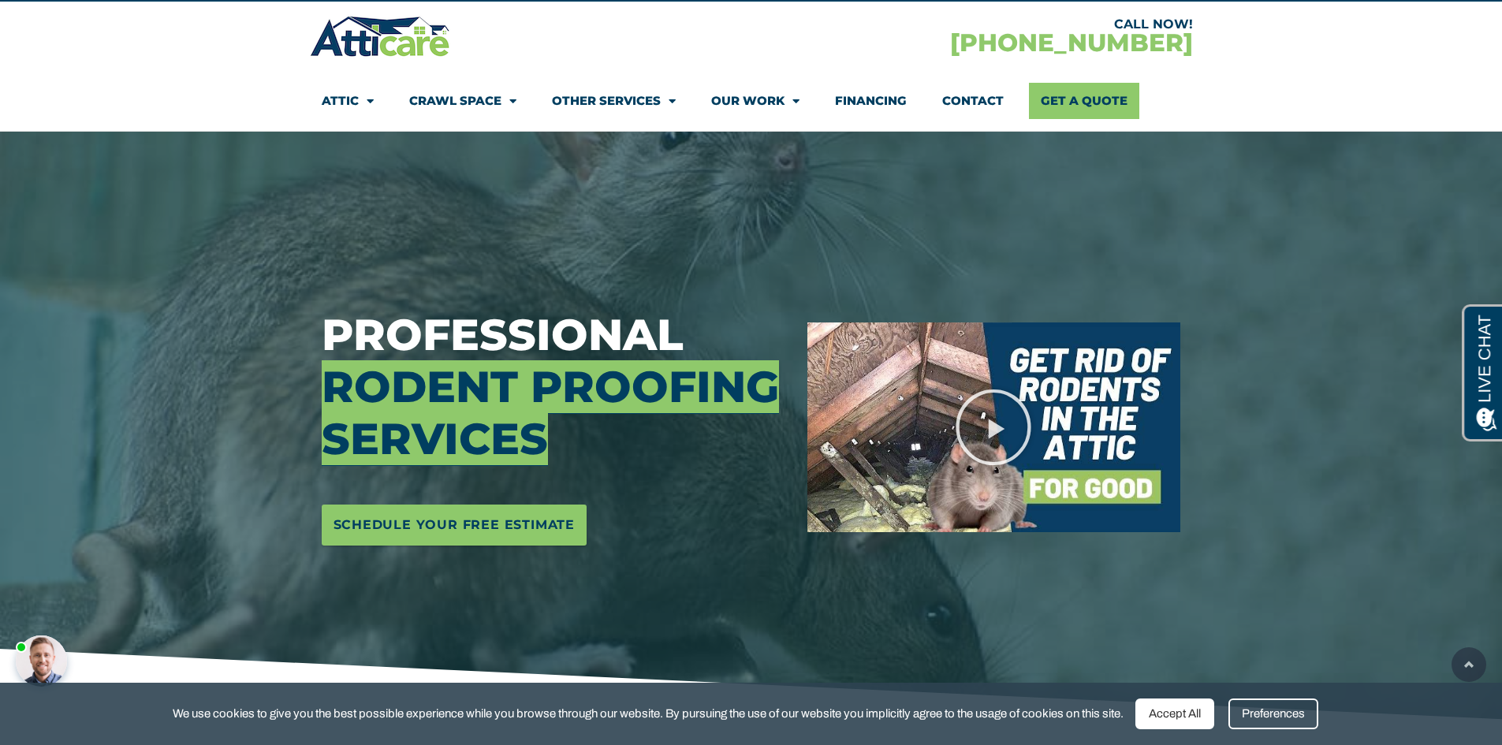
scroll to position [0, 0]
